Goal: Task Accomplishment & Management: Manage account settings

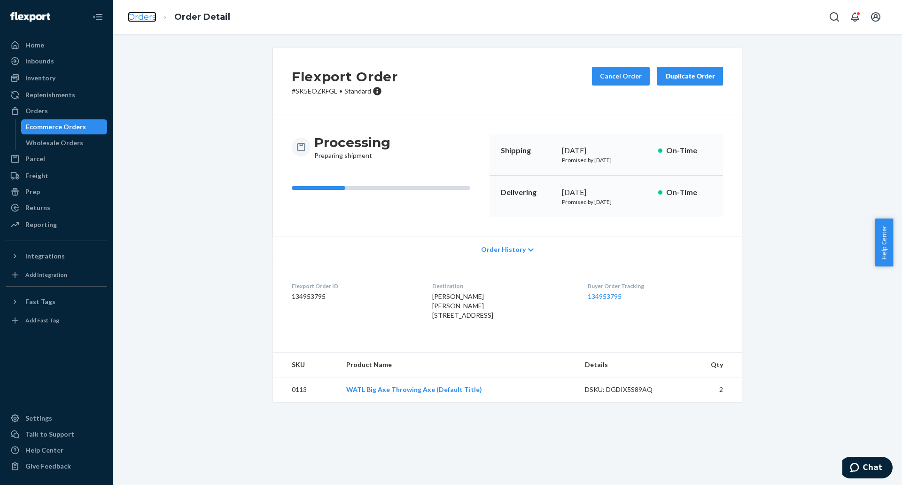
click at [145, 18] on link "Orders" at bounding box center [142, 17] width 29 height 10
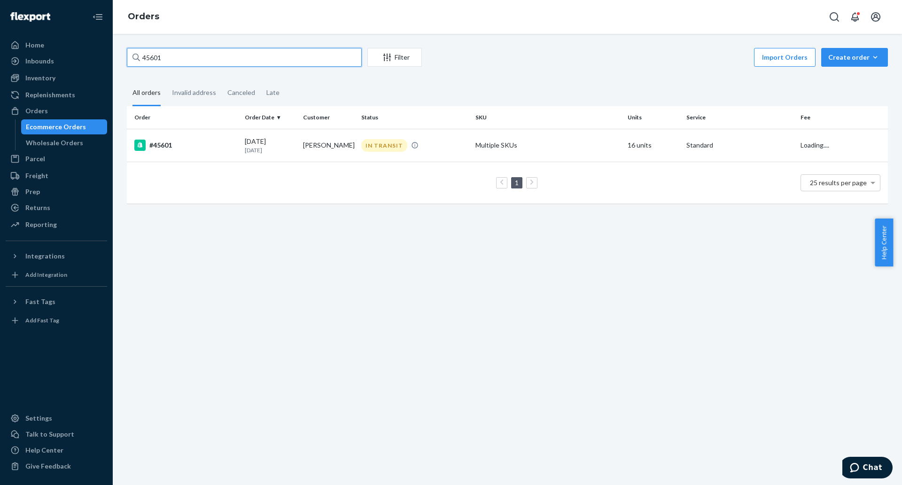
click at [257, 60] on input "45601" at bounding box center [244, 57] width 235 height 19
paste input "828"
type input "45828"
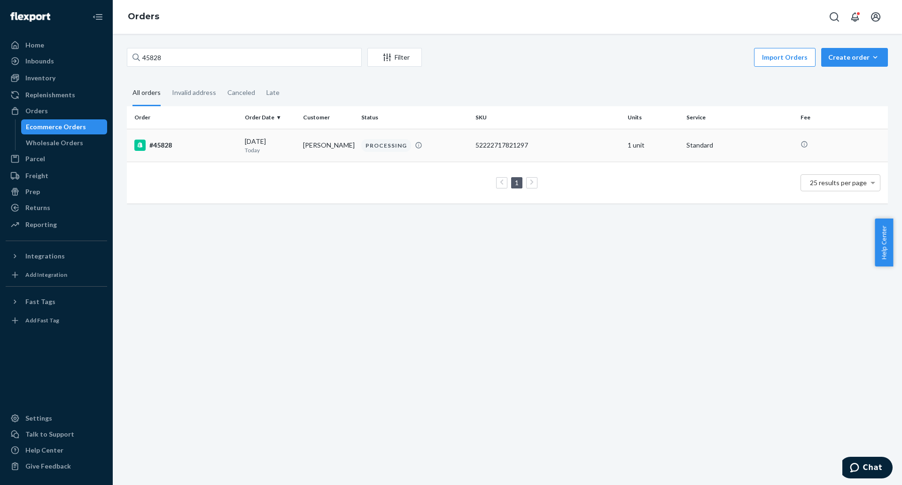
click at [157, 149] on div "#45828" at bounding box center [185, 145] width 103 height 11
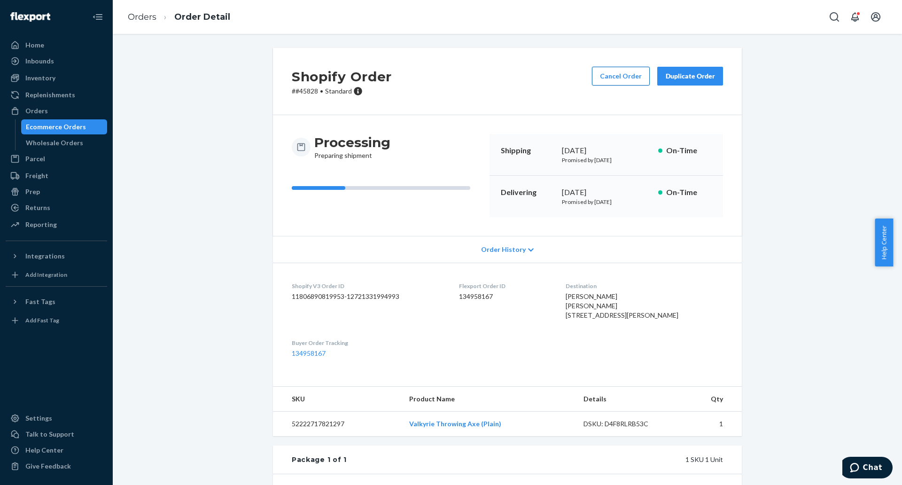
click at [620, 78] on button "Cancel Order" at bounding box center [621, 76] width 58 height 19
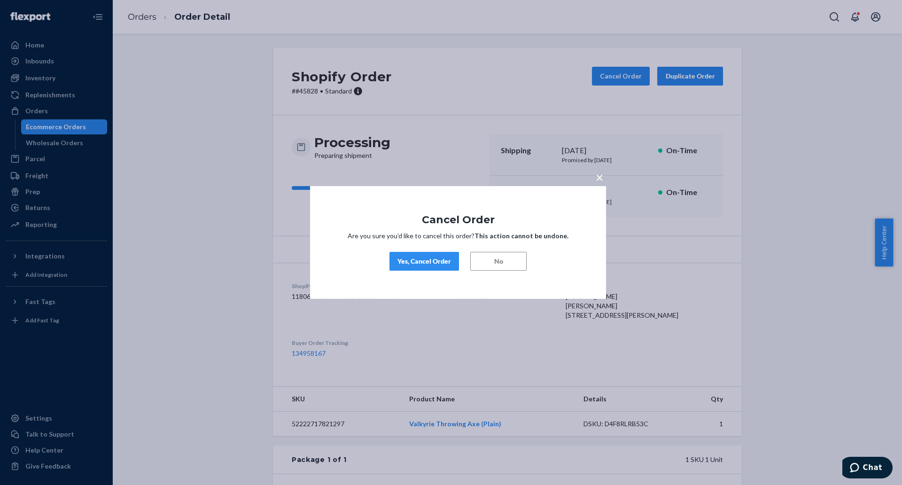
click at [438, 263] on div "Yes, Cancel Order" at bounding box center [425, 261] width 54 height 9
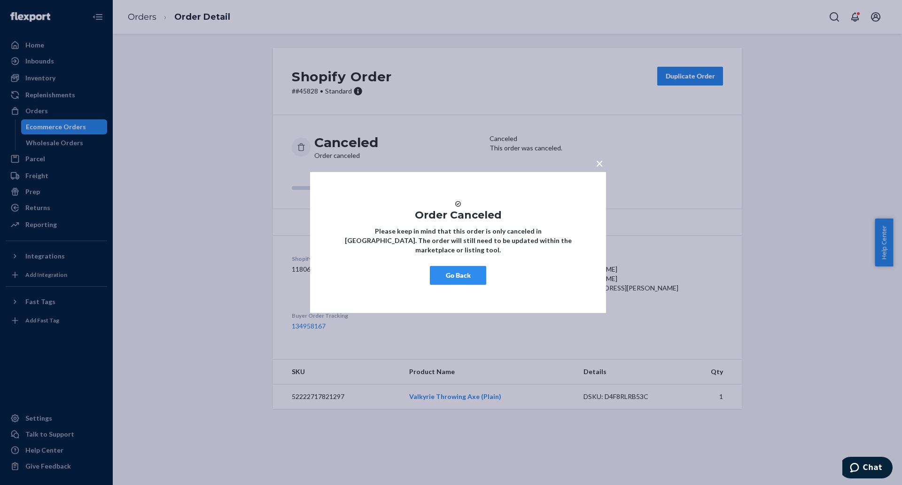
click at [750, 442] on div "× Order Canceled Please keep in mind that this order is only canceled in [GEOGR…" at bounding box center [451, 242] width 902 height 485
